Goal: Navigation & Orientation: Find specific page/section

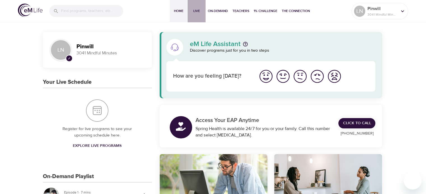
click at [200, 11] on span "Live" at bounding box center [196, 11] width 13 height 6
click at [198, 13] on span "Live" at bounding box center [196, 11] width 13 height 6
